Goal: Task Accomplishment & Management: Use online tool/utility

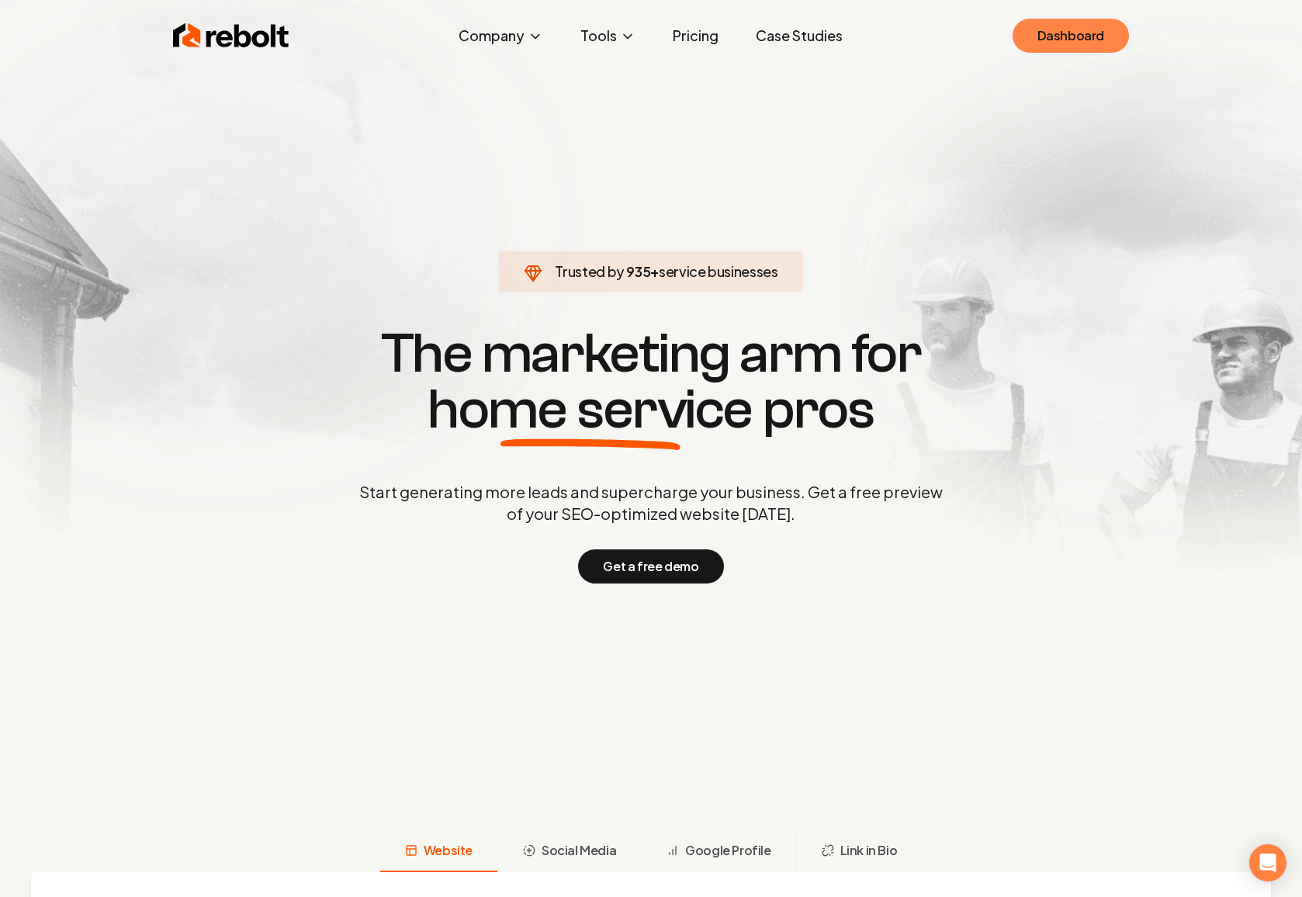
click at [1057, 39] on link "Dashboard" at bounding box center [1070, 36] width 116 height 34
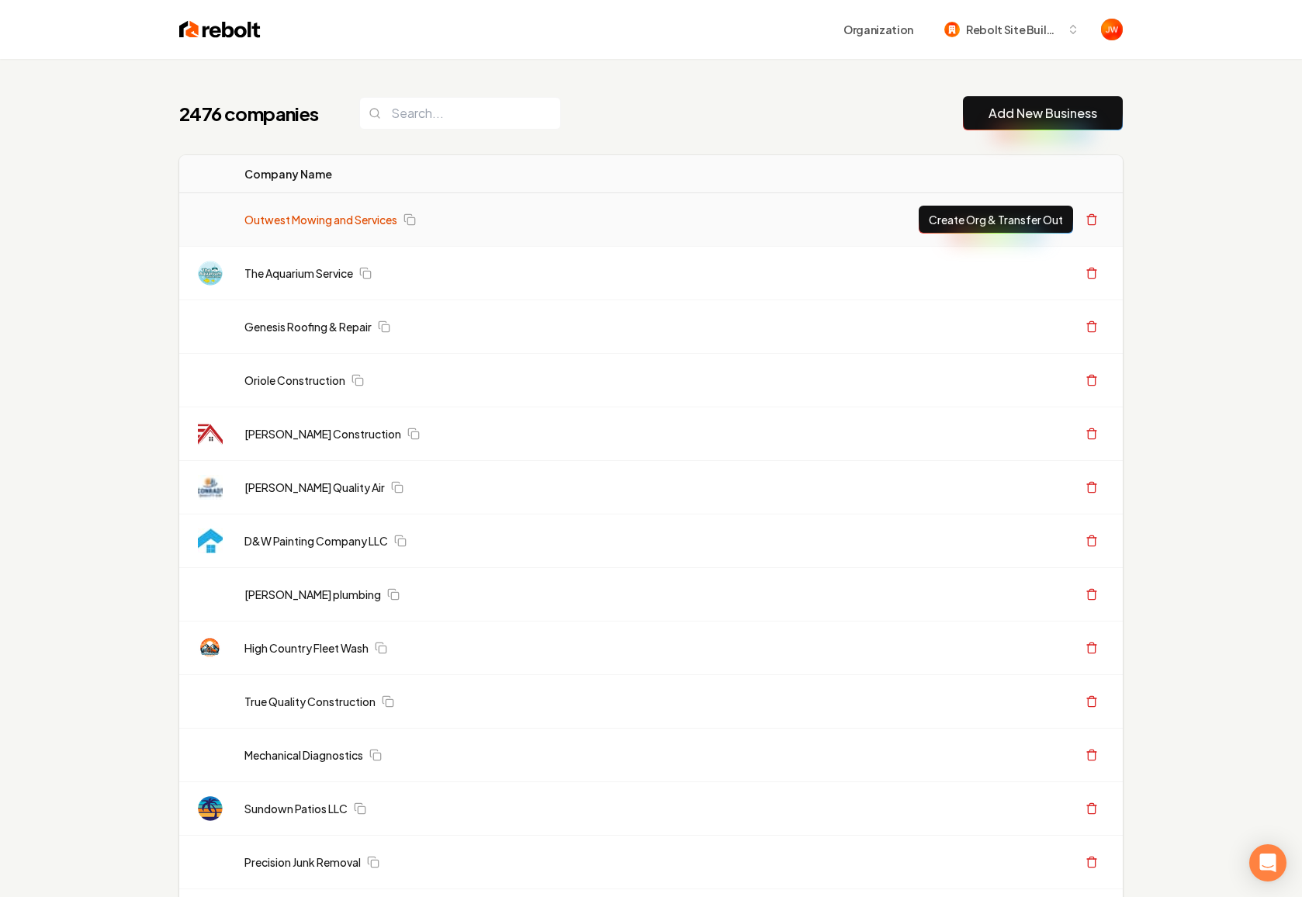
click at [351, 213] on link "Outwest Mowing and Services" at bounding box center [320, 220] width 153 height 16
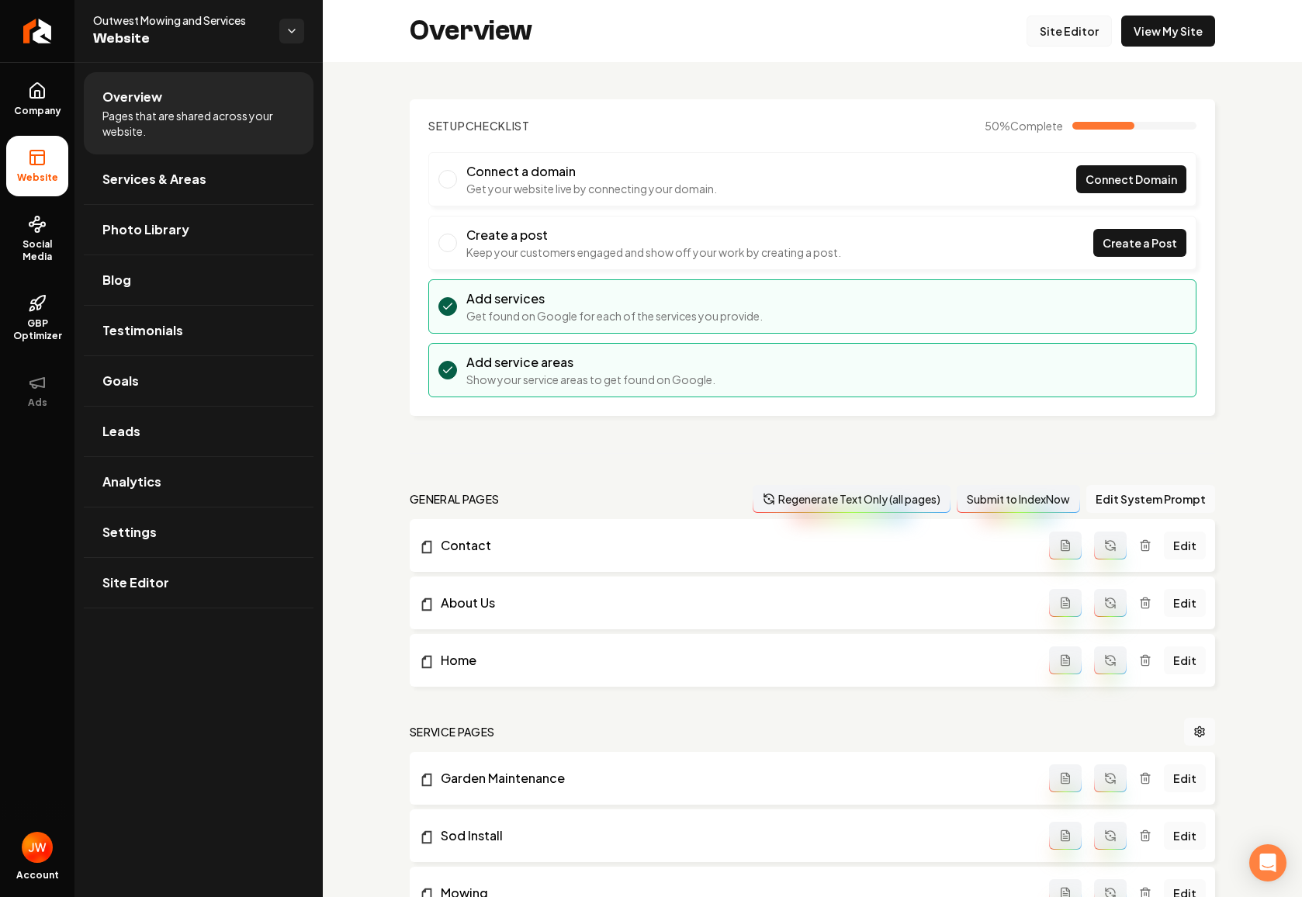
click at [1075, 26] on link "Site Editor" at bounding box center [1068, 31] width 85 height 31
